Goal: Task Accomplishment & Management: Use online tool/utility

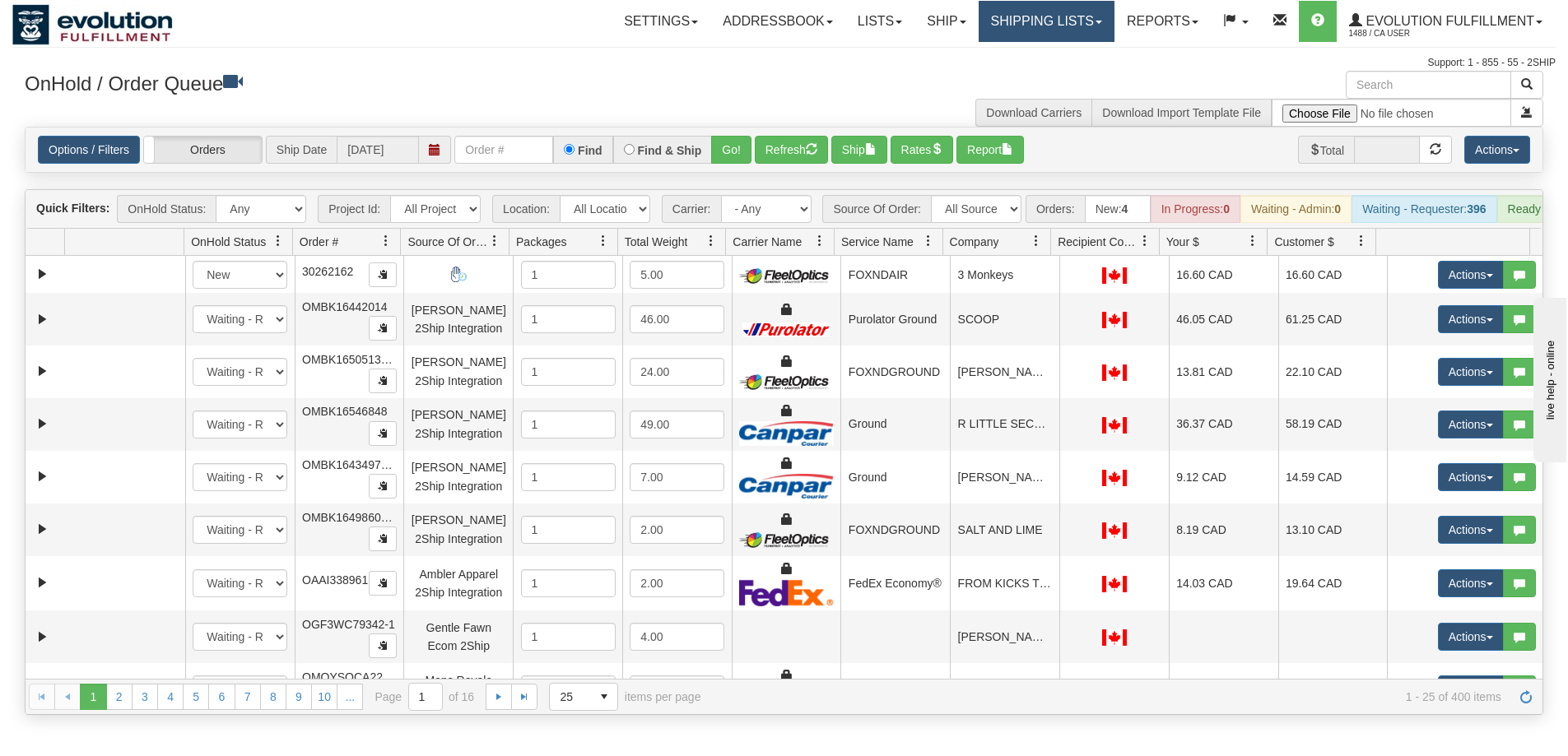
click at [1018, 19] on link "Shipping lists" at bounding box center [1047, 21] width 136 height 41
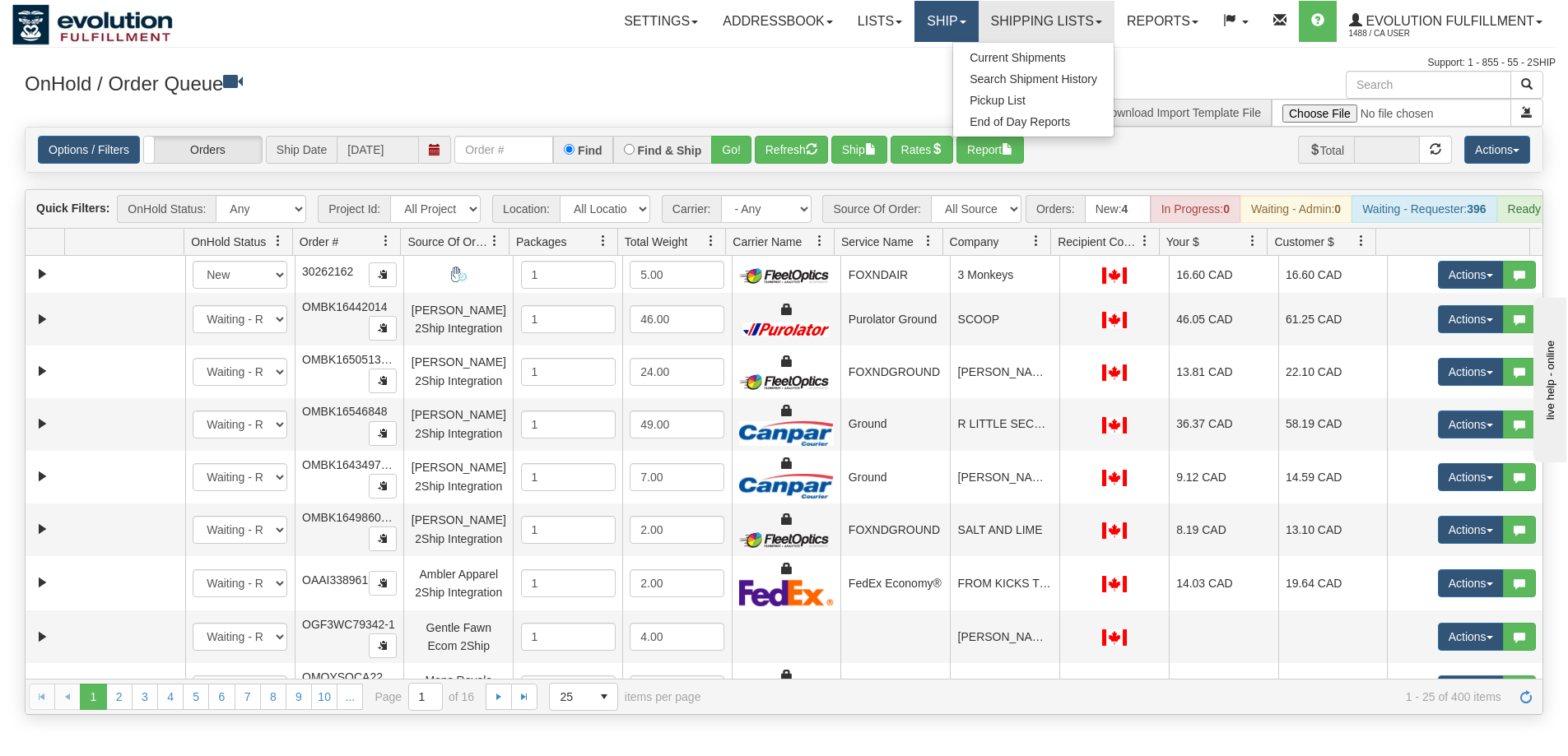
click at [937, 14] on link "Ship" at bounding box center [946, 21] width 63 height 41
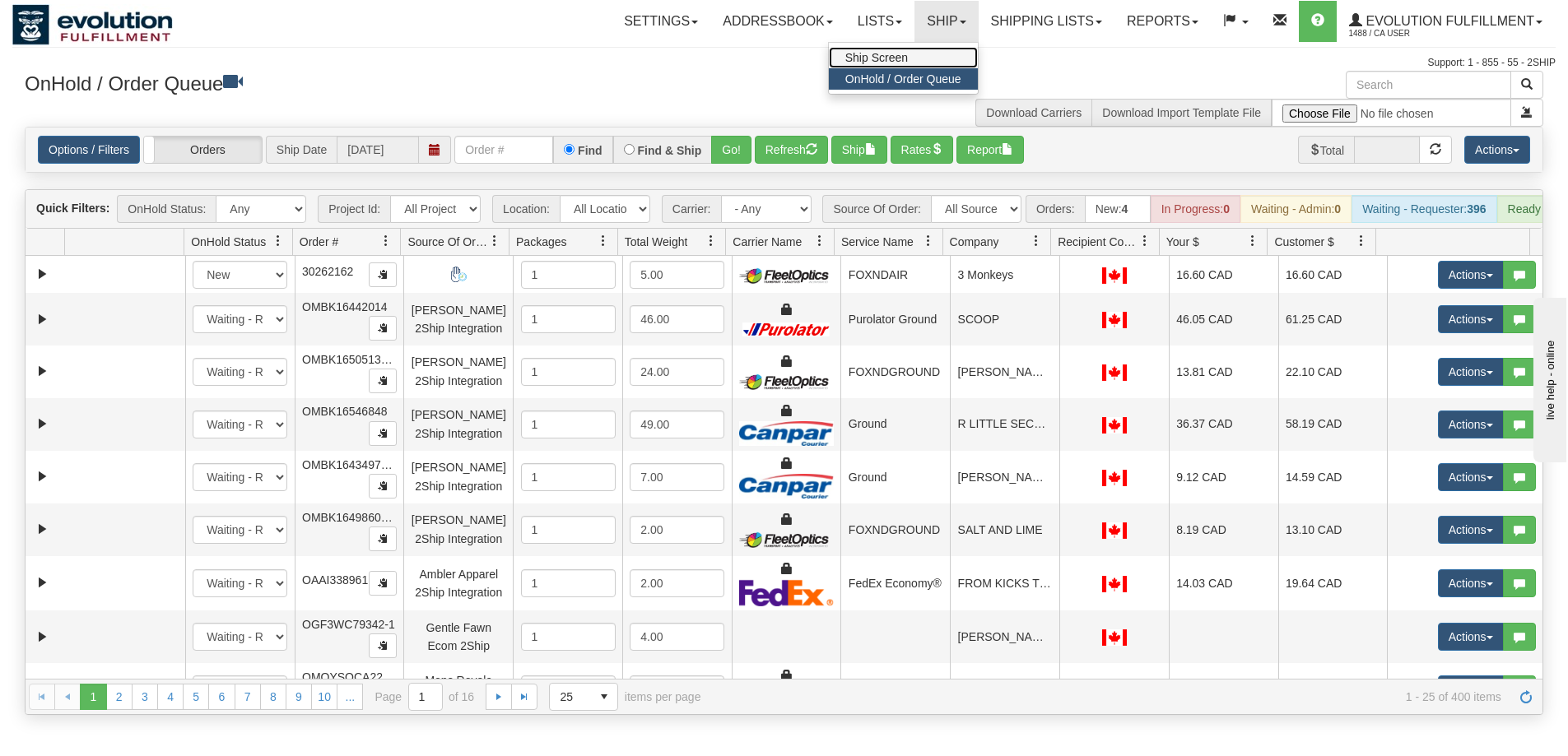
click at [855, 59] on span "Ship Screen" at bounding box center [876, 58] width 62 height 14
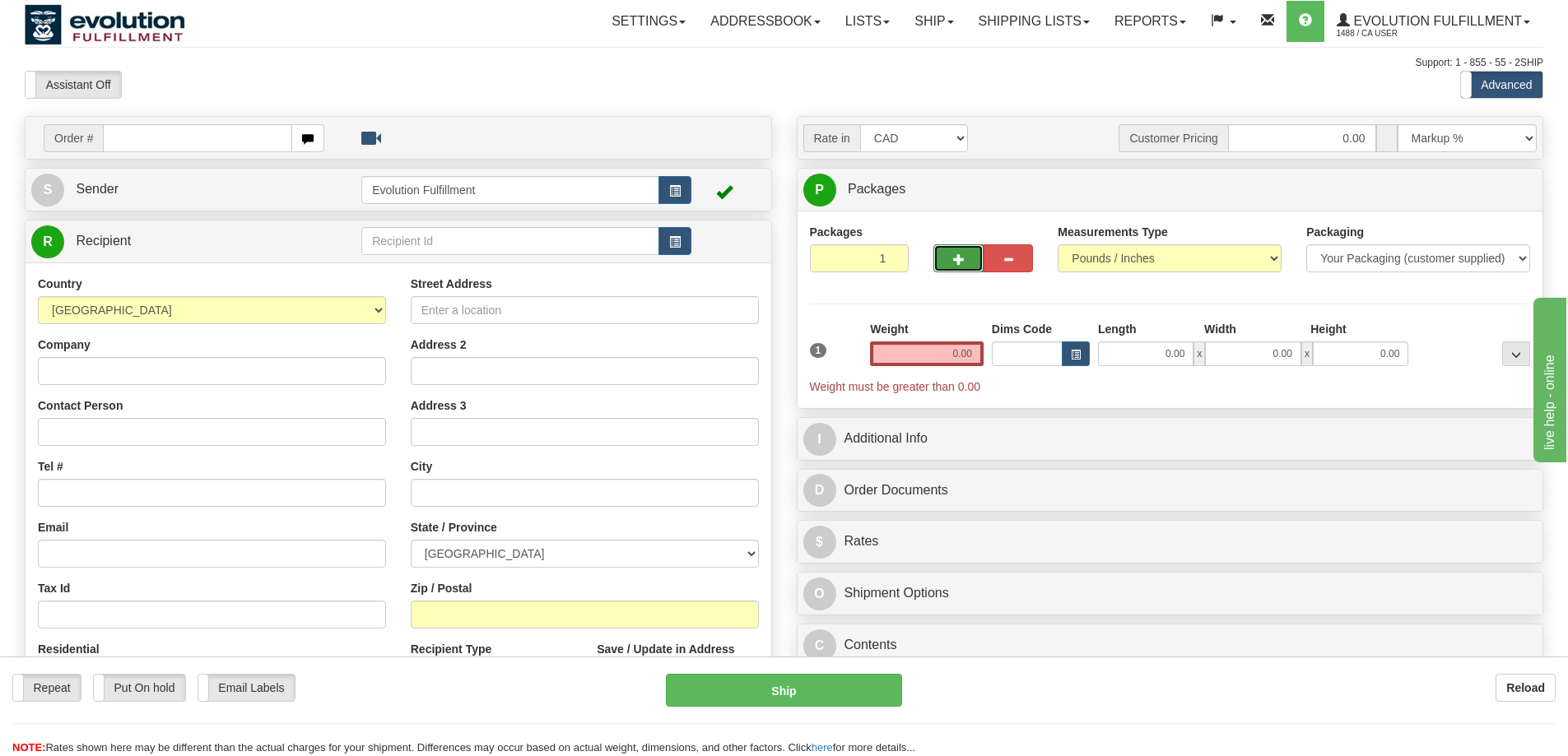
click at [952, 261] on span "button" at bounding box center [958, 259] width 12 height 11
radio input "true"
type input "2"
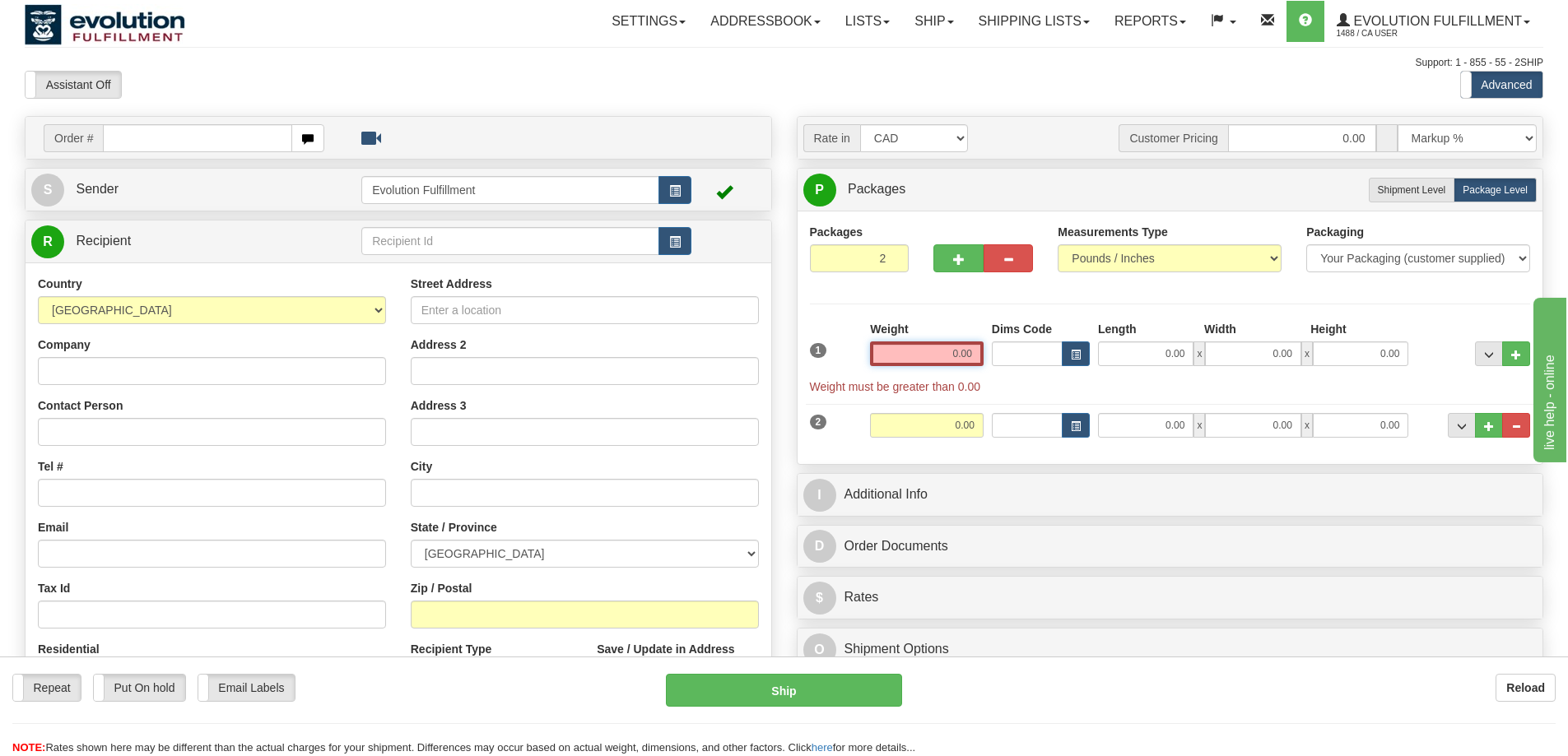
click at [947, 353] on input "0.00" at bounding box center [926, 353] width 114 height 24
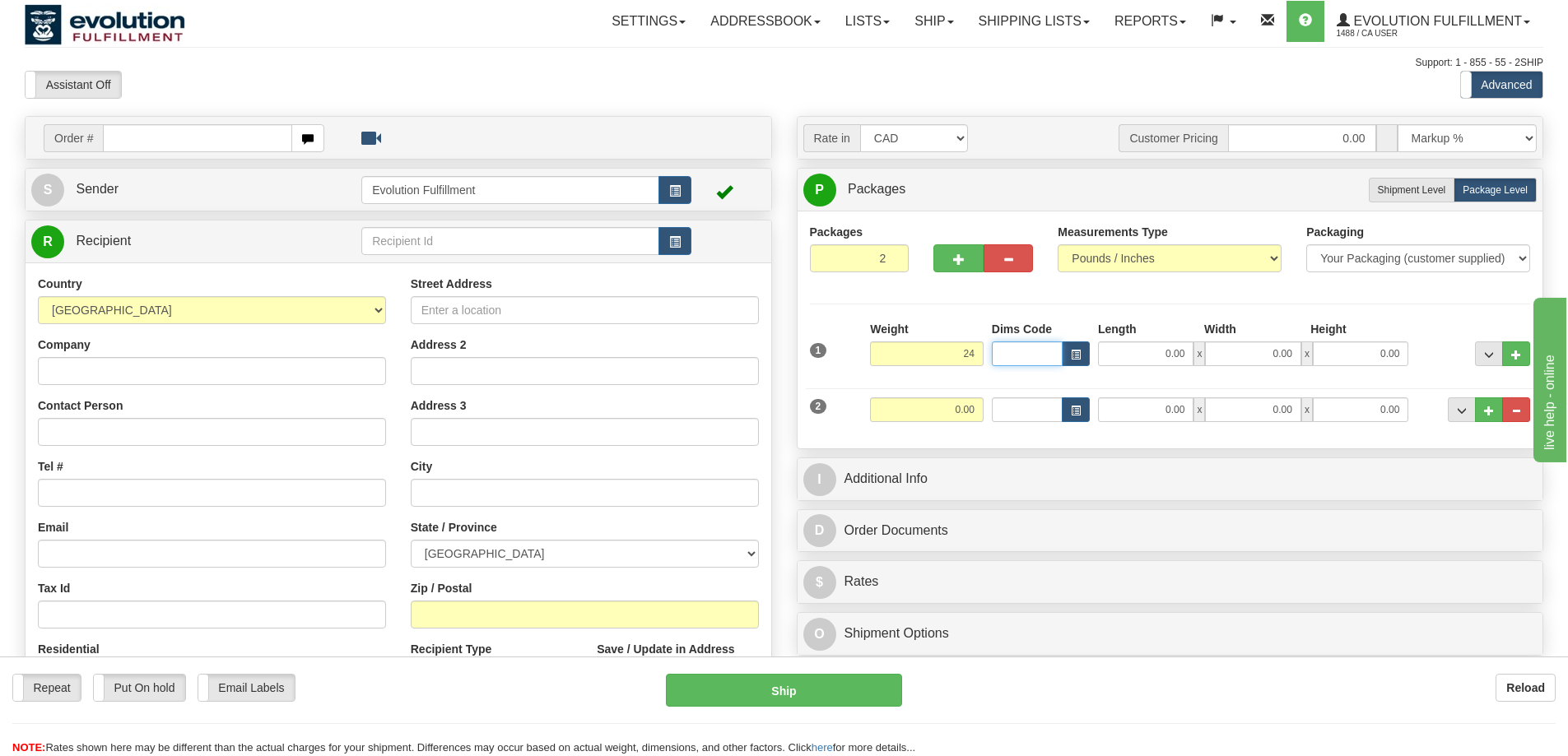
type input "24.00"
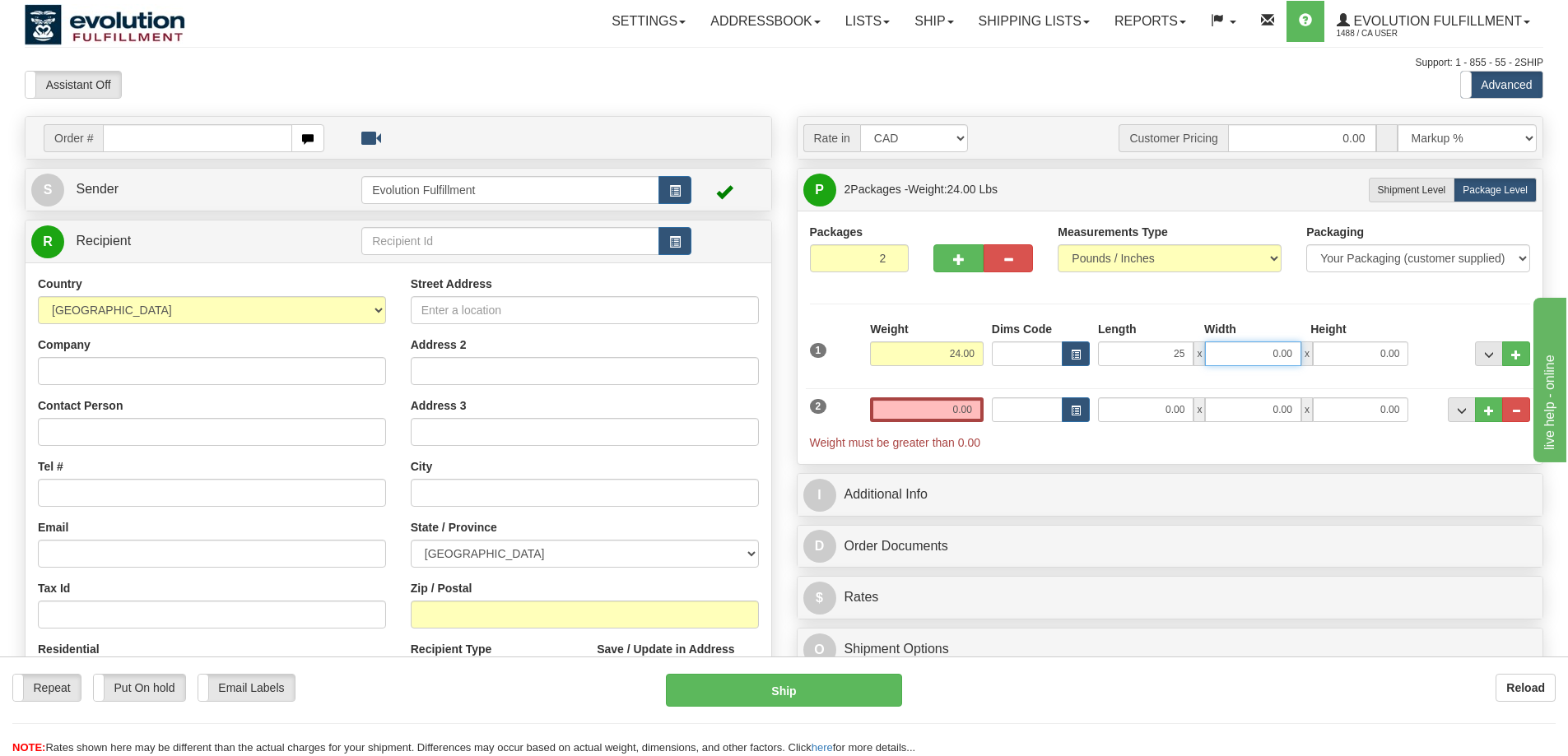
type input "25.00"
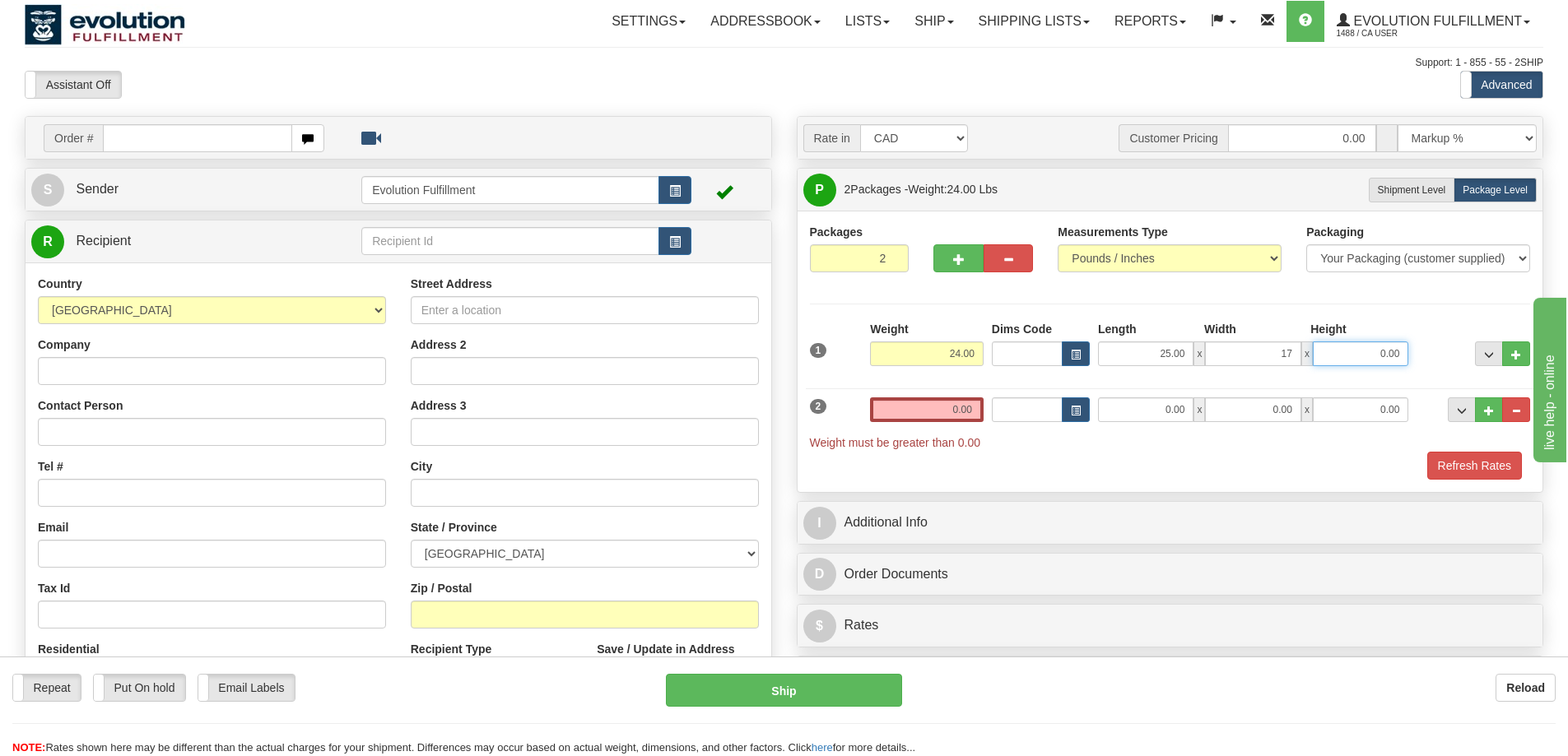
type input "17.00"
type input "14.00"
click at [938, 404] on input "0.00" at bounding box center [926, 409] width 114 height 24
type input "15.00"
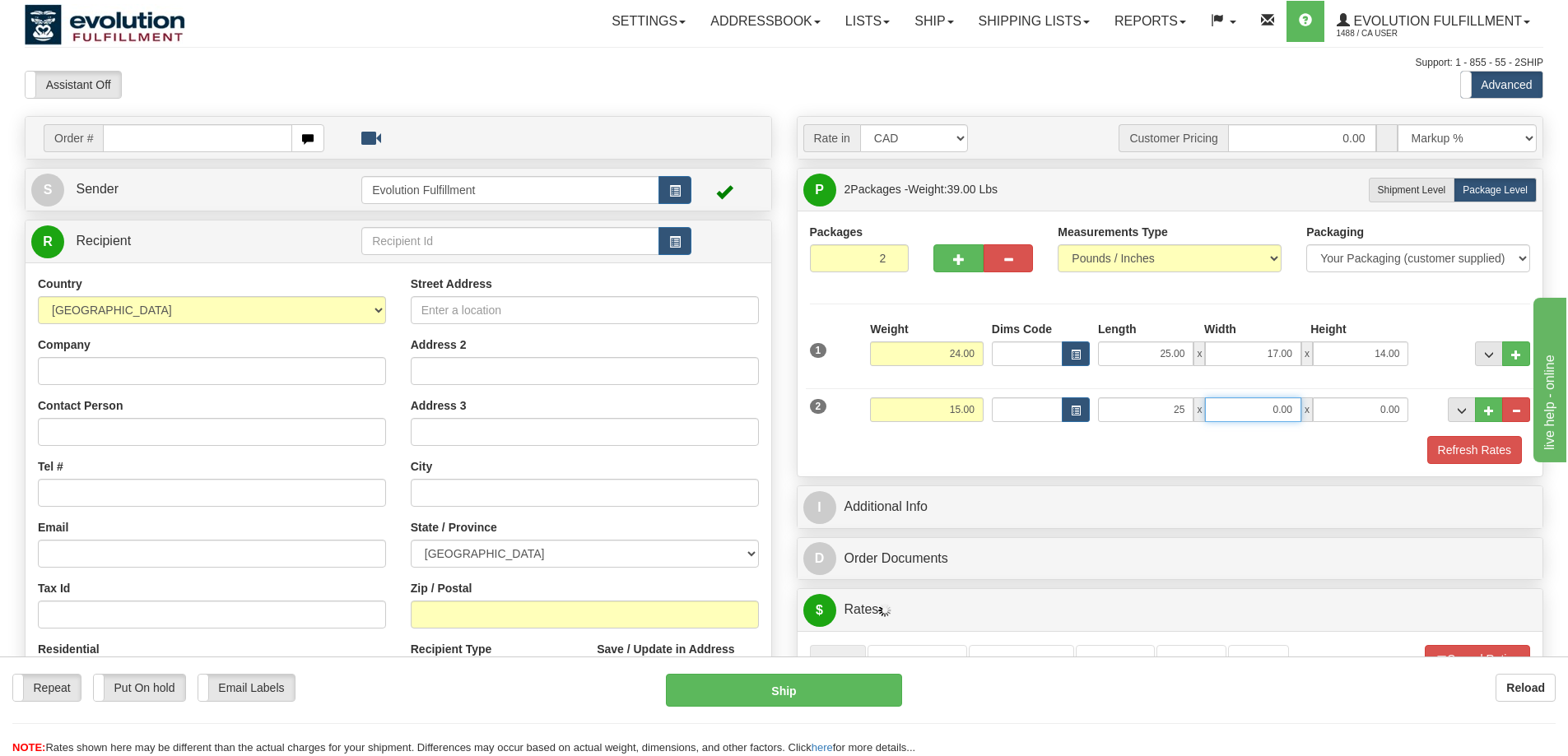
type input "25.00"
type input "17.00"
type input "12.00"
click at [836, 463] on div "Refresh Rates" at bounding box center [1170, 449] width 729 height 28
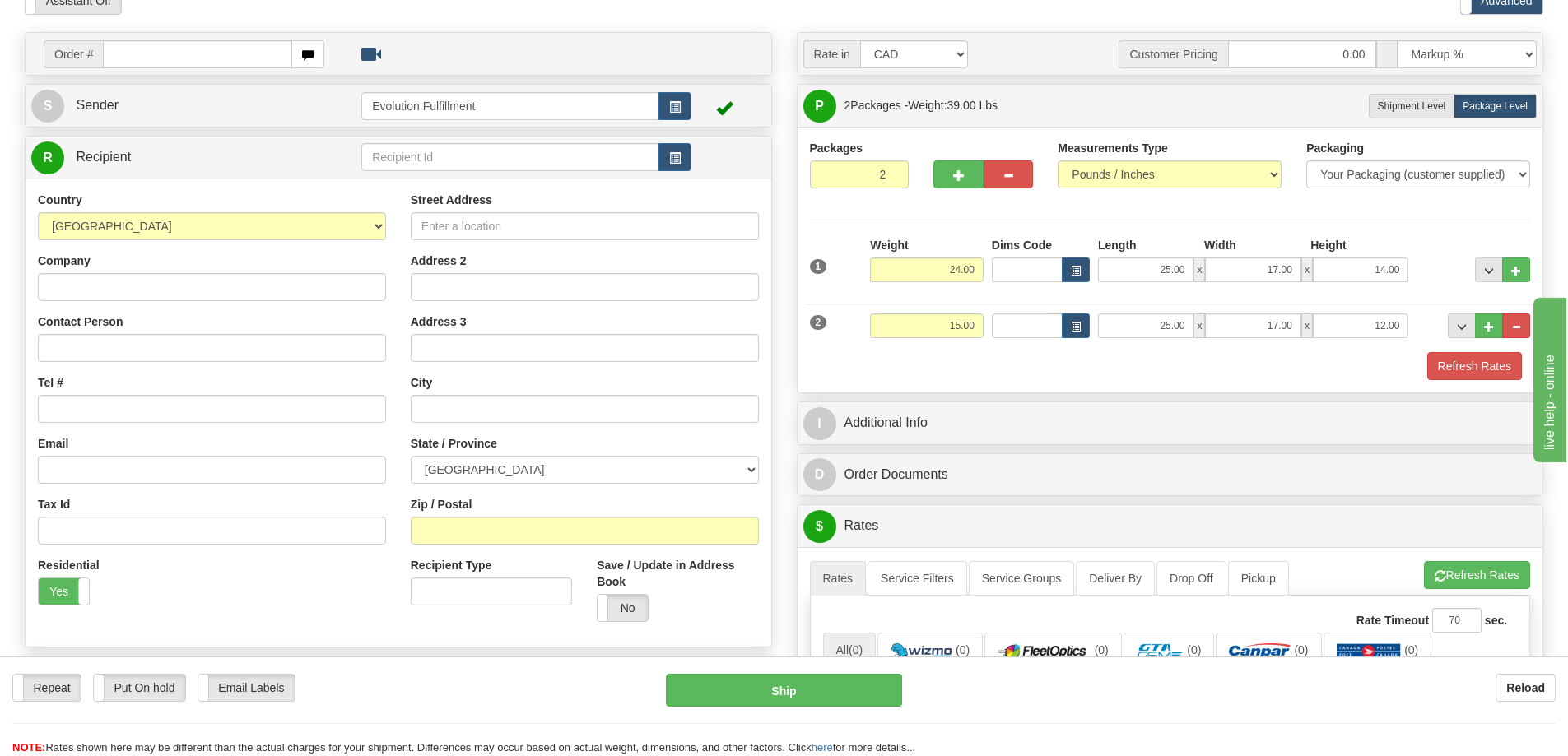
scroll to position [82, 0]
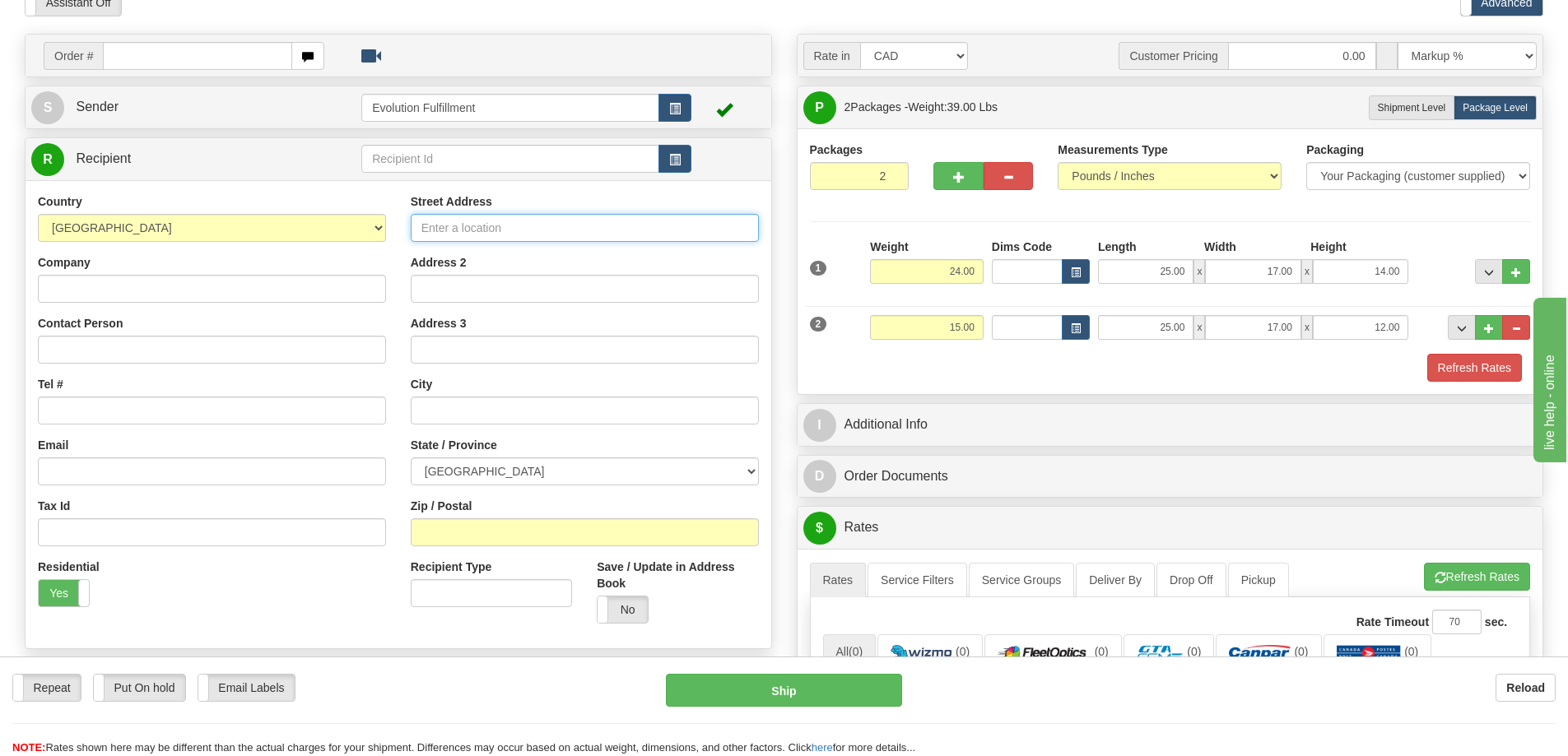
click at [498, 235] on input "Street Address" at bounding box center [584, 227] width 349 height 28
paste input "379 REID ST"
type input "379 REID ST"
click at [423, 415] on input "text" at bounding box center [584, 411] width 349 height 28
type input "quesnel"
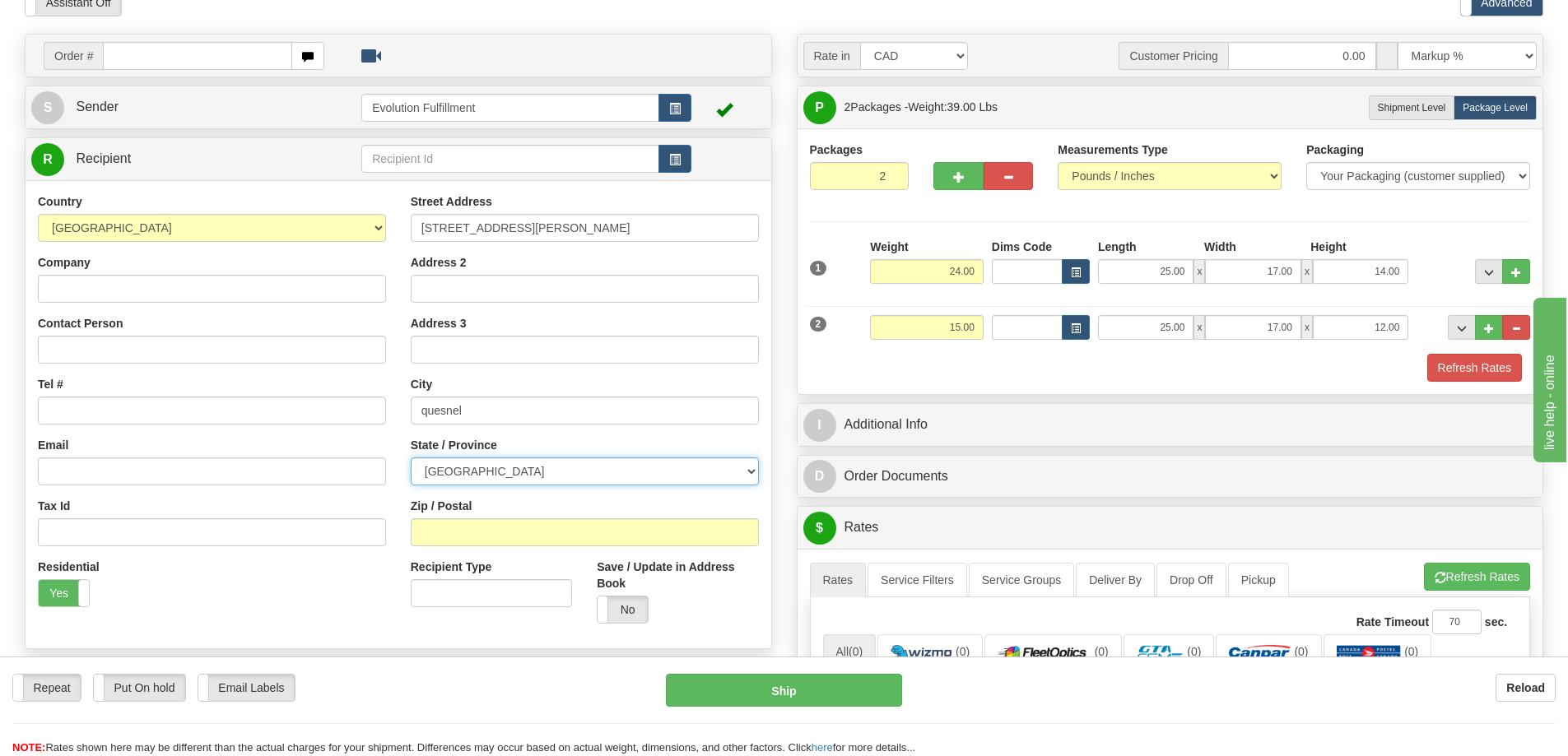
click at [440, 470] on select "ALBERTA BRITISH COLUMBIA MANITOBA NEW BRUNSWICK NEWFOUNDLAND NOVA SCOTIA NUNAVU…" at bounding box center [584, 471] width 349 height 28
select select "BC"
click at [440, 471] on select "ALBERTA BRITISH COLUMBIA MANITOBA NEW BRUNSWICK NEWFOUNDLAND NOVA SCOTIA NUNAVU…" at bounding box center [584, 471] width 349 height 28
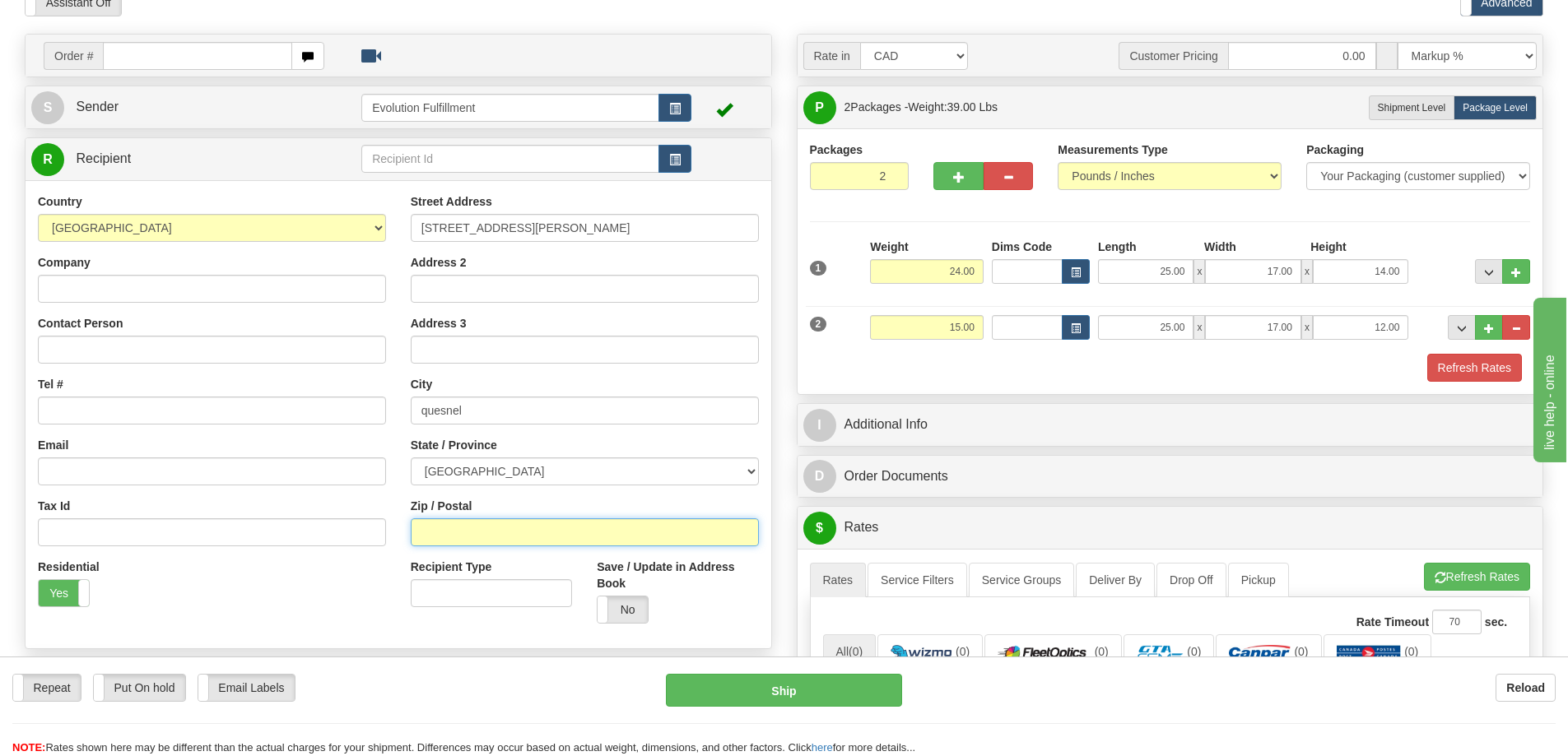
click at [447, 518] on input "Zip / Postal" at bounding box center [584, 532] width 349 height 28
paste input "V2J 2M5"
type input "V2J 2M5"
click at [581, 508] on div "Zip / Postal V2J 2M5" at bounding box center [584, 522] width 349 height 49
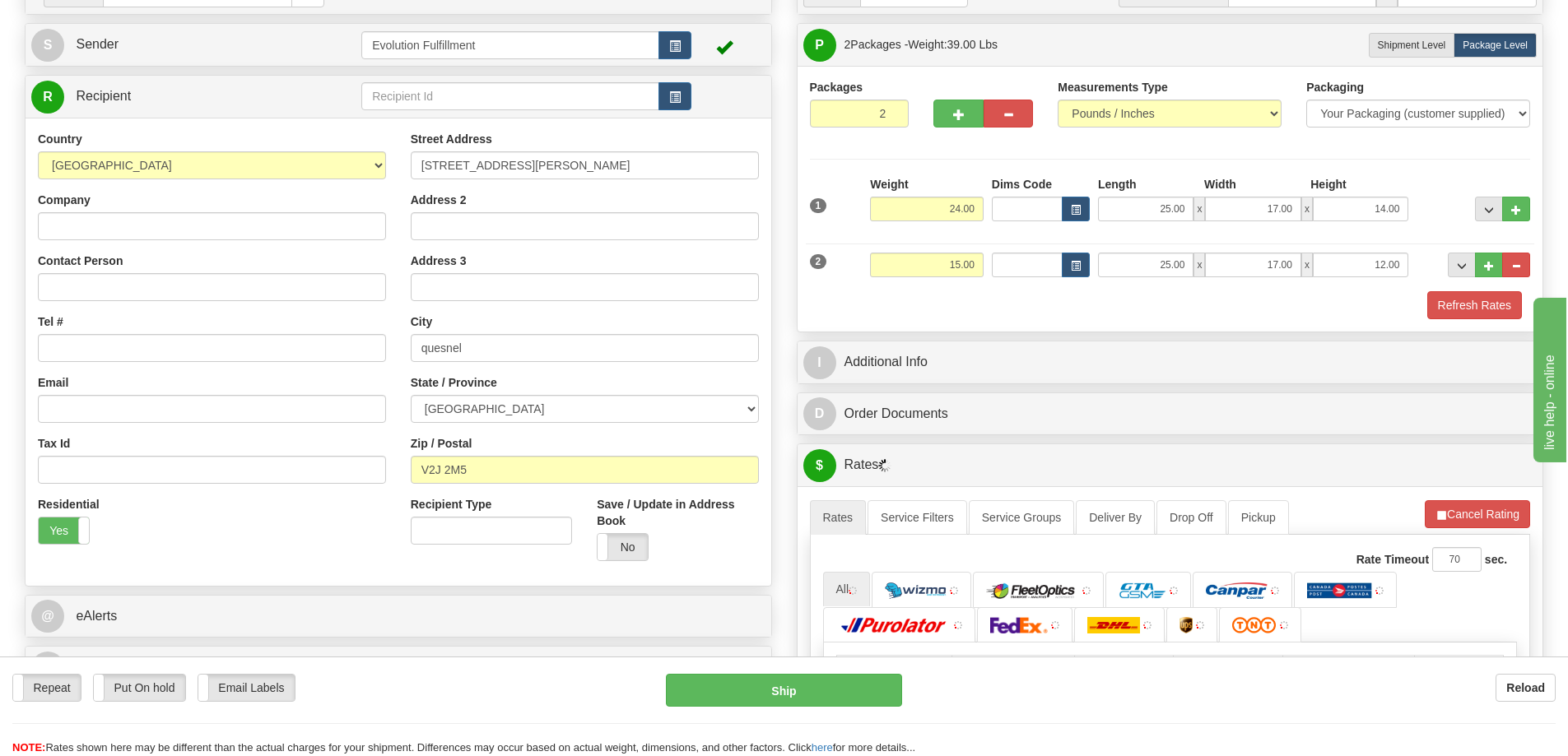
scroll to position [247, 0]
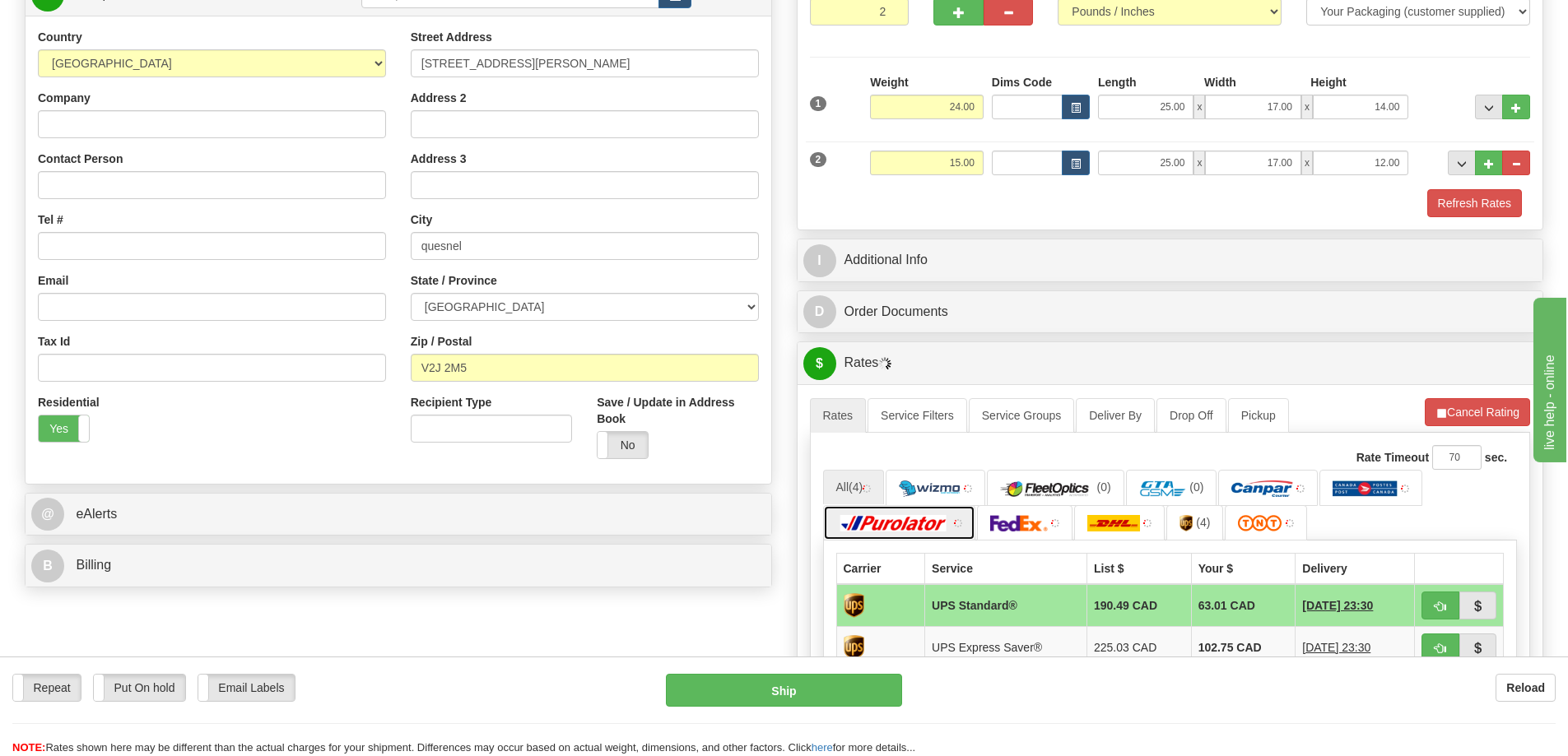
click at [933, 524] on img at bounding box center [893, 523] width 116 height 16
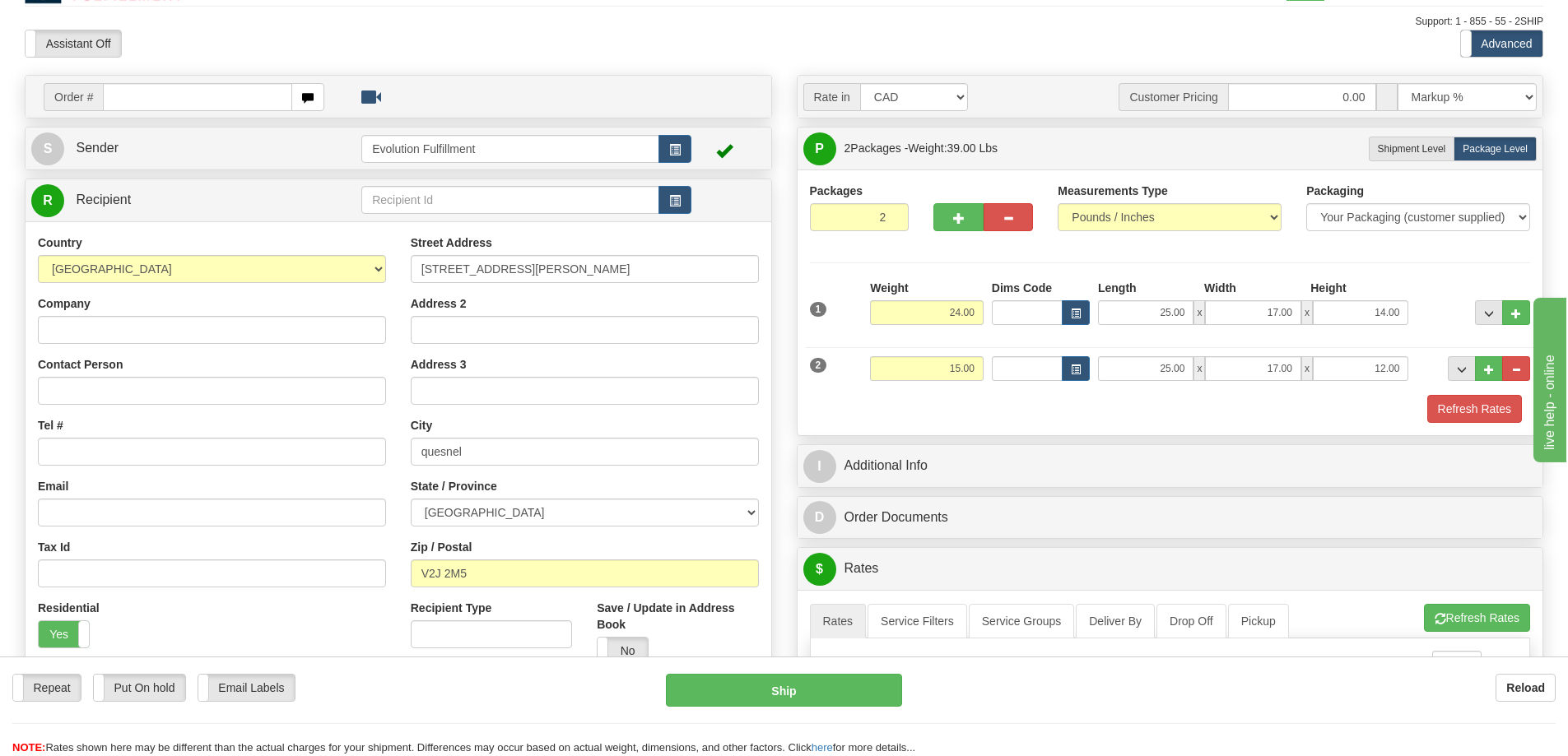
scroll to position [0, 0]
